Goal: Task Accomplishment & Management: Complete application form

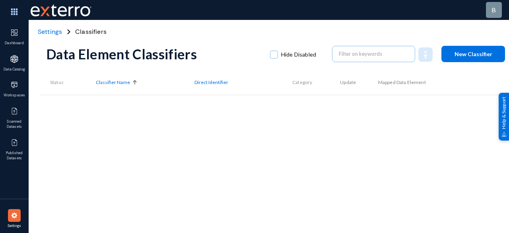
click at [477, 50] on button "New Classifier" at bounding box center [473, 54] width 64 height 16
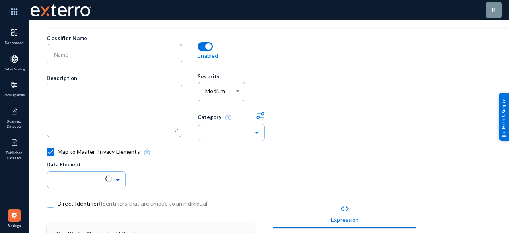
scroll to position [40, 0]
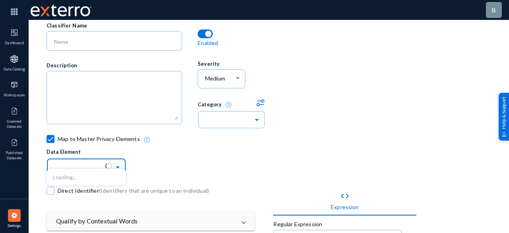
click at [118, 167] on span at bounding box center [118, 166] width 9 height 6
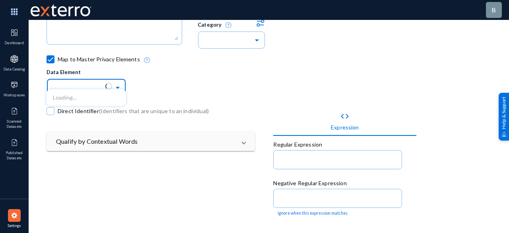
scroll to position [0, 0]
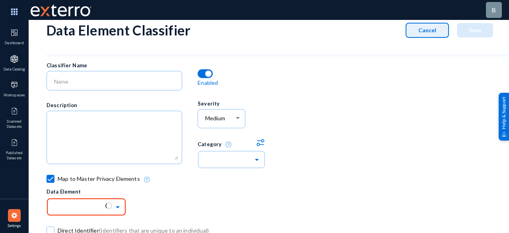
click at [430, 29] on span "Cancel" at bounding box center [427, 30] width 18 height 7
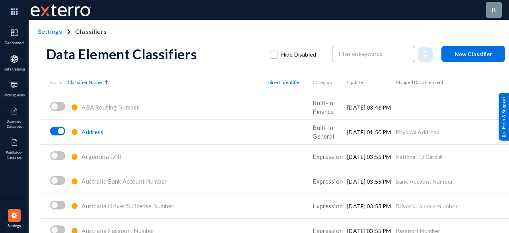
click at [483, 57] on button "New Classifier" at bounding box center [473, 54] width 64 height 16
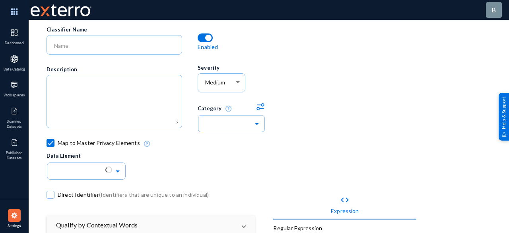
scroll to position [79, 0]
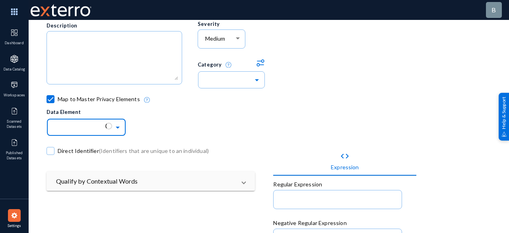
click at [116, 127] on span at bounding box center [118, 127] width 9 height 6
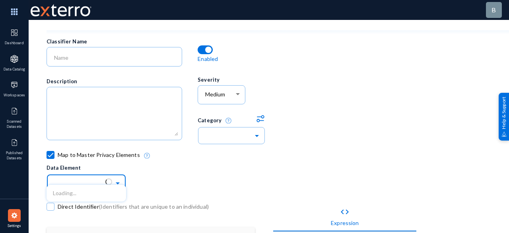
scroll to position [0, 0]
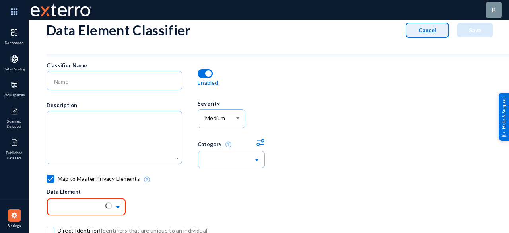
click at [425, 35] on button "Cancel" at bounding box center [426, 30] width 43 height 15
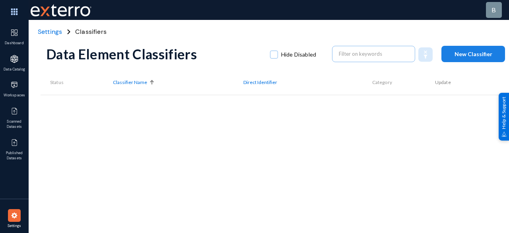
click at [481, 55] on span "New Classifier" at bounding box center [473, 53] width 38 height 7
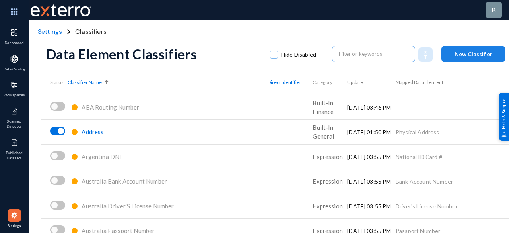
click at [468, 58] on button "New Classifier" at bounding box center [473, 54] width 64 height 16
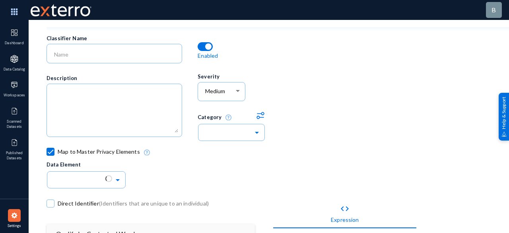
scroll to position [40, 0]
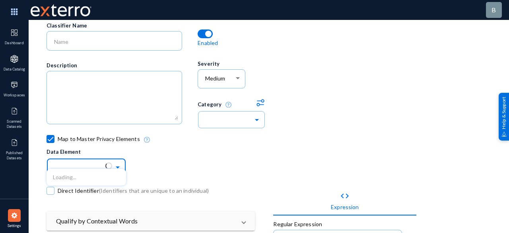
click at [119, 167] on span at bounding box center [118, 166] width 9 height 6
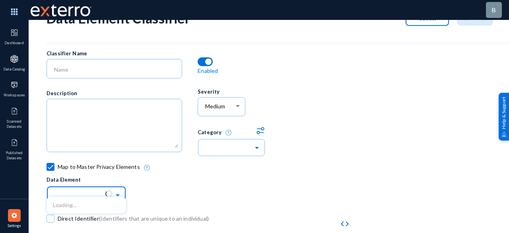
scroll to position [0, 0]
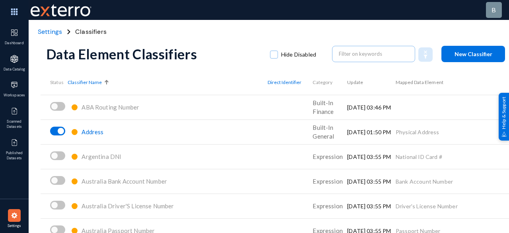
click at [478, 56] on span "New Classifier" at bounding box center [473, 53] width 38 height 7
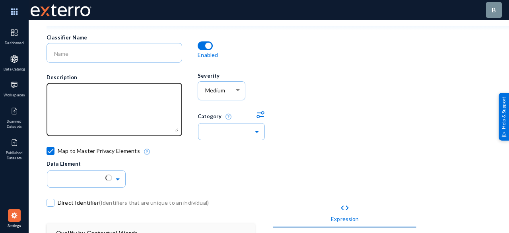
scroll to position [40, 0]
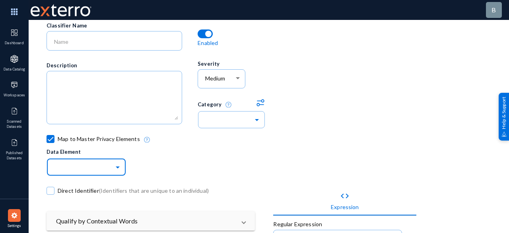
click at [118, 170] on input "text" at bounding box center [90, 167] width 72 height 14
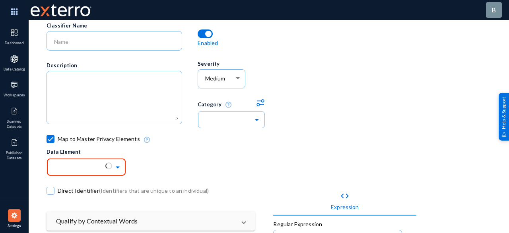
click at [238, 147] on div "Map to Master Privacy Elements Data Element" at bounding box center [236, 154] width 378 height 37
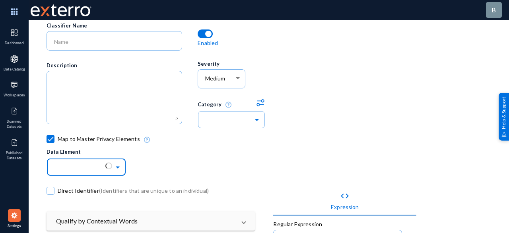
click at [105, 171] on ng-select at bounding box center [86, 166] width 79 height 20
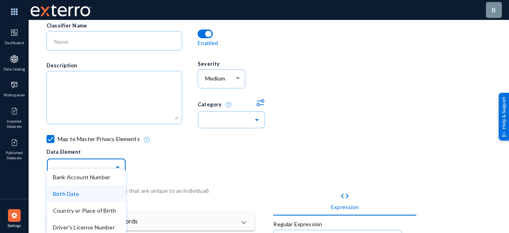
click at [76, 198] on div "Birth Date" at bounding box center [86, 193] width 79 height 17
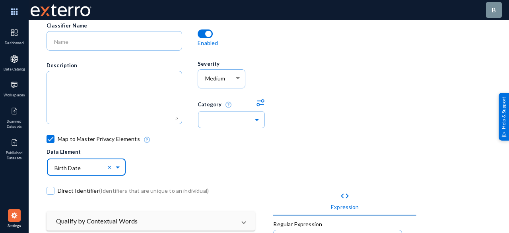
scroll to position [0, 0]
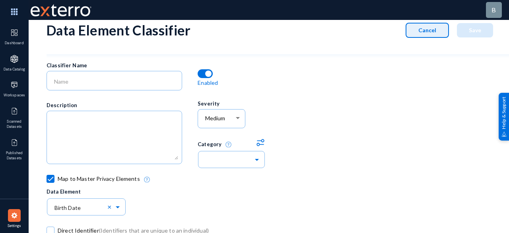
click at [414, 28] on button "Cancel" at bounding box center [426, 30] width 43 height 15
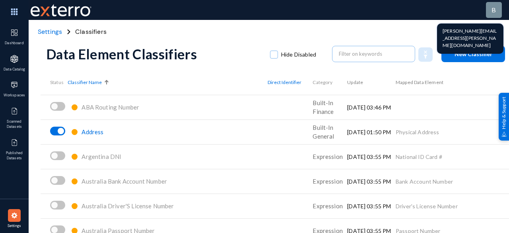
click at [498, 8] on div "b" at bounding box center [494, 10] width 16 height 16
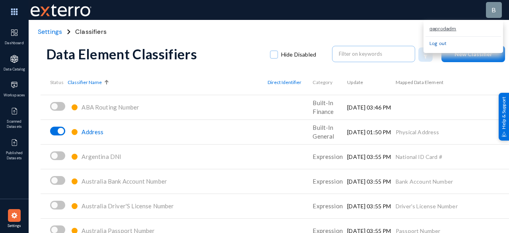
click at [440, 43] on link "Log out" at bounding box center [437, 43] width 17 height 6
